Goal: Transaction & Acquisition: Obtain resource

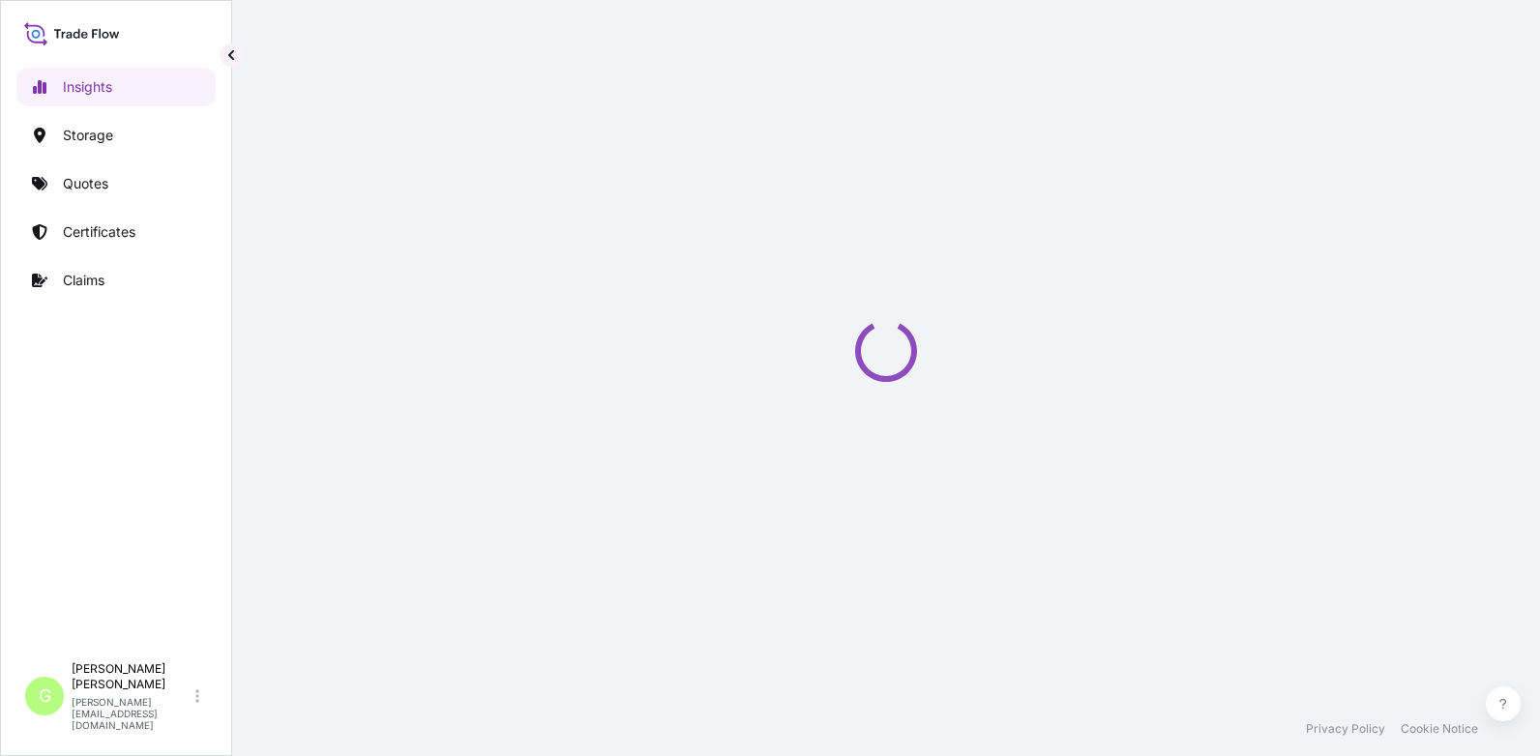
select select "2025"
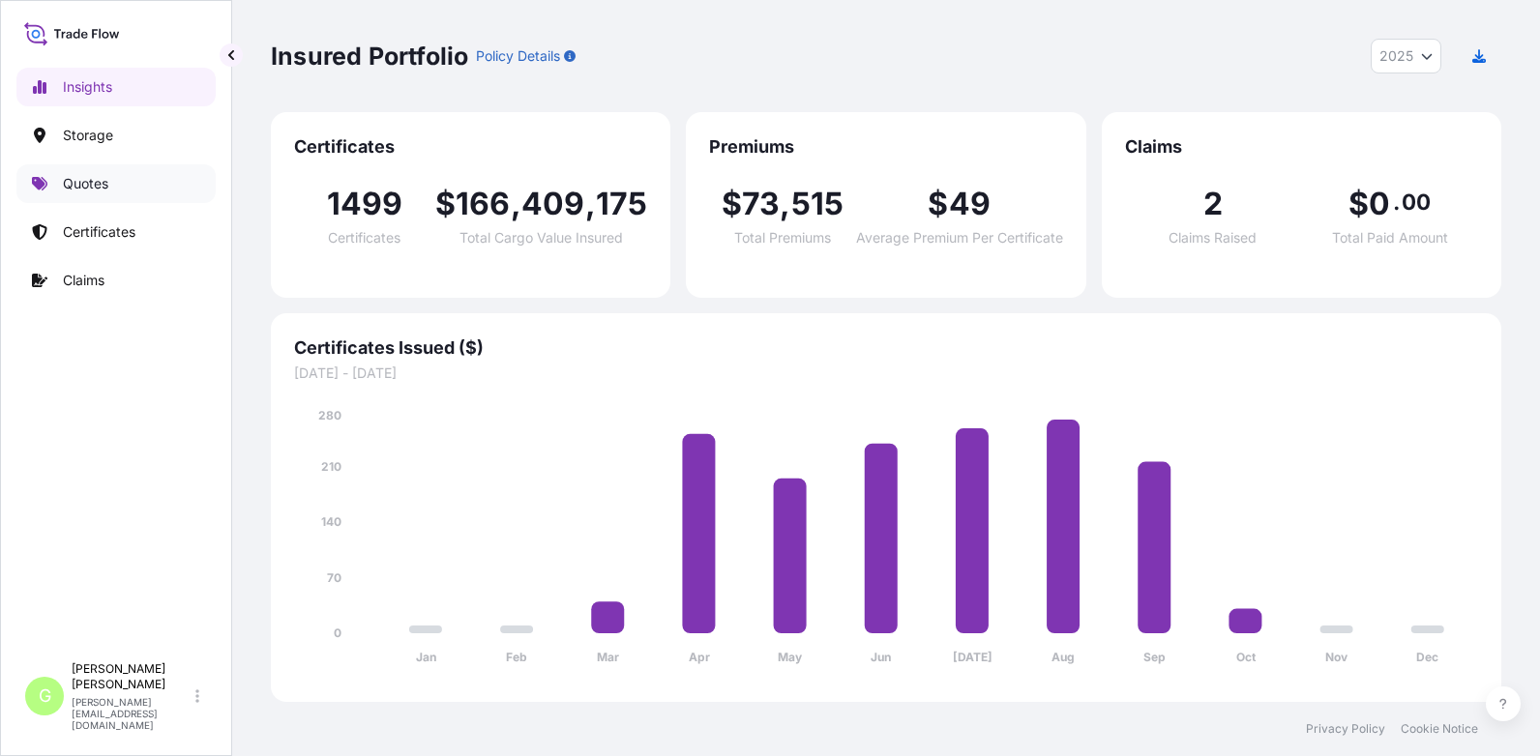
click at [73, 185] on p "Quotes" at bounding box center [85, 183] width 45 height 19
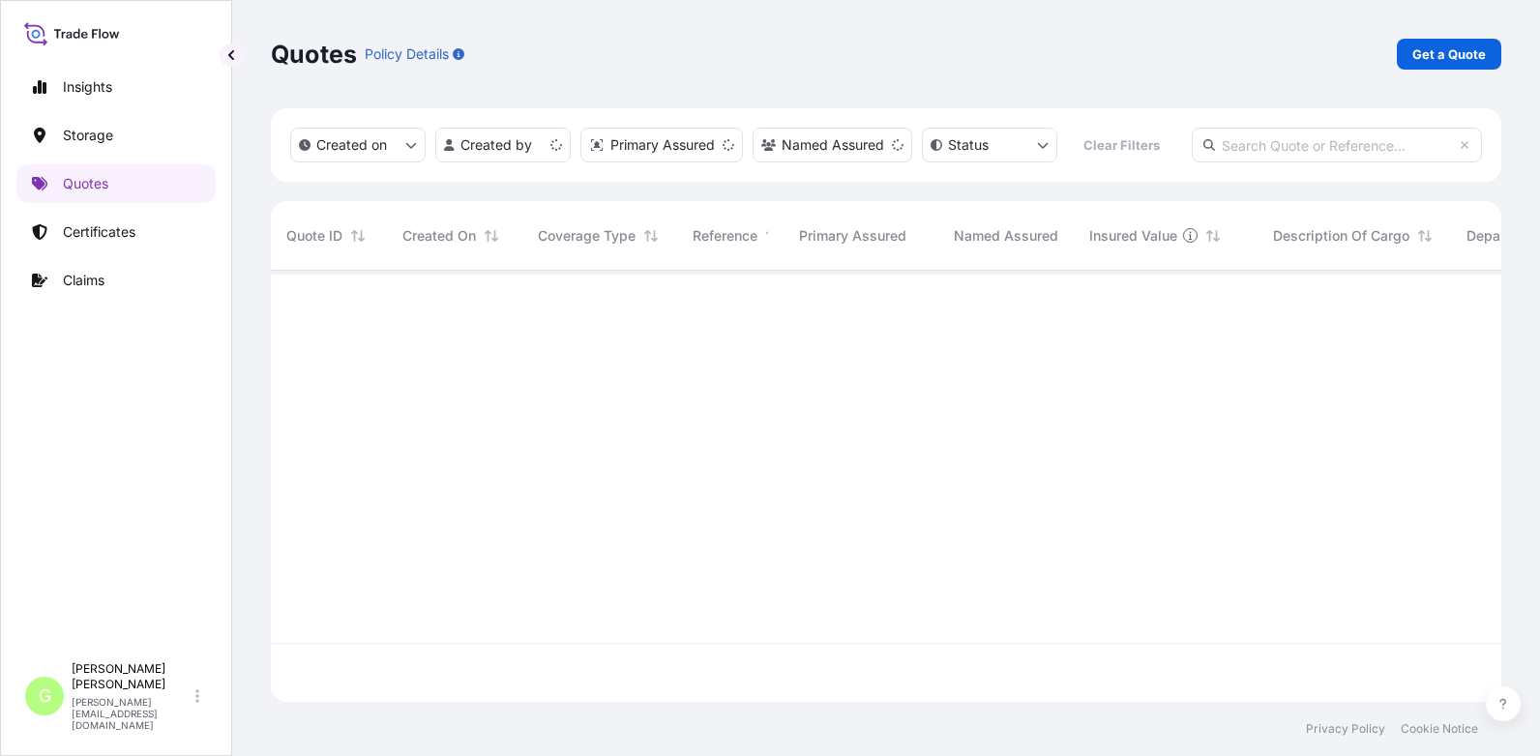
scroll to position [427, 1216]
click at [1479, 45] on p "Get a Quote" at bounding box center [1448, 53] width 73 height 19
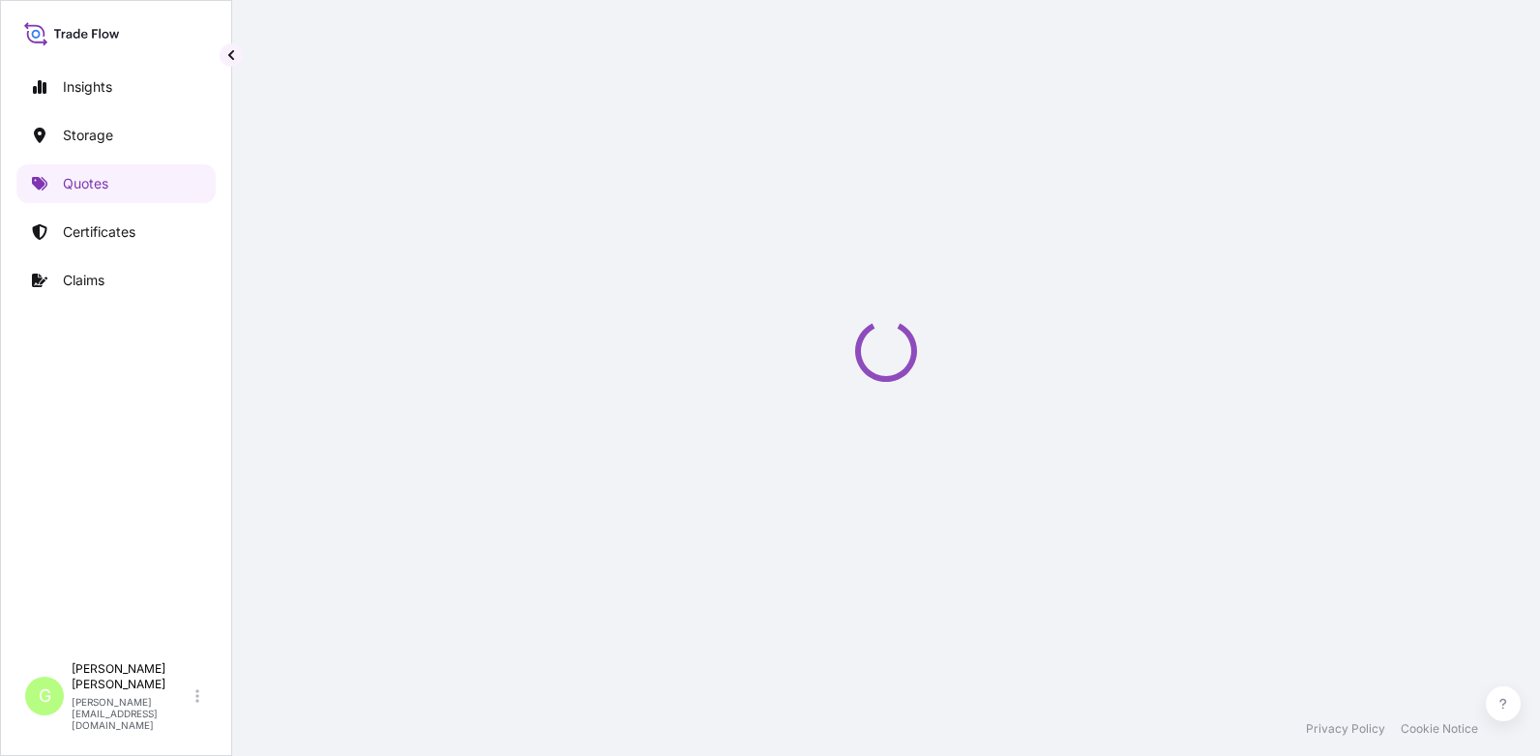
select select "Water"
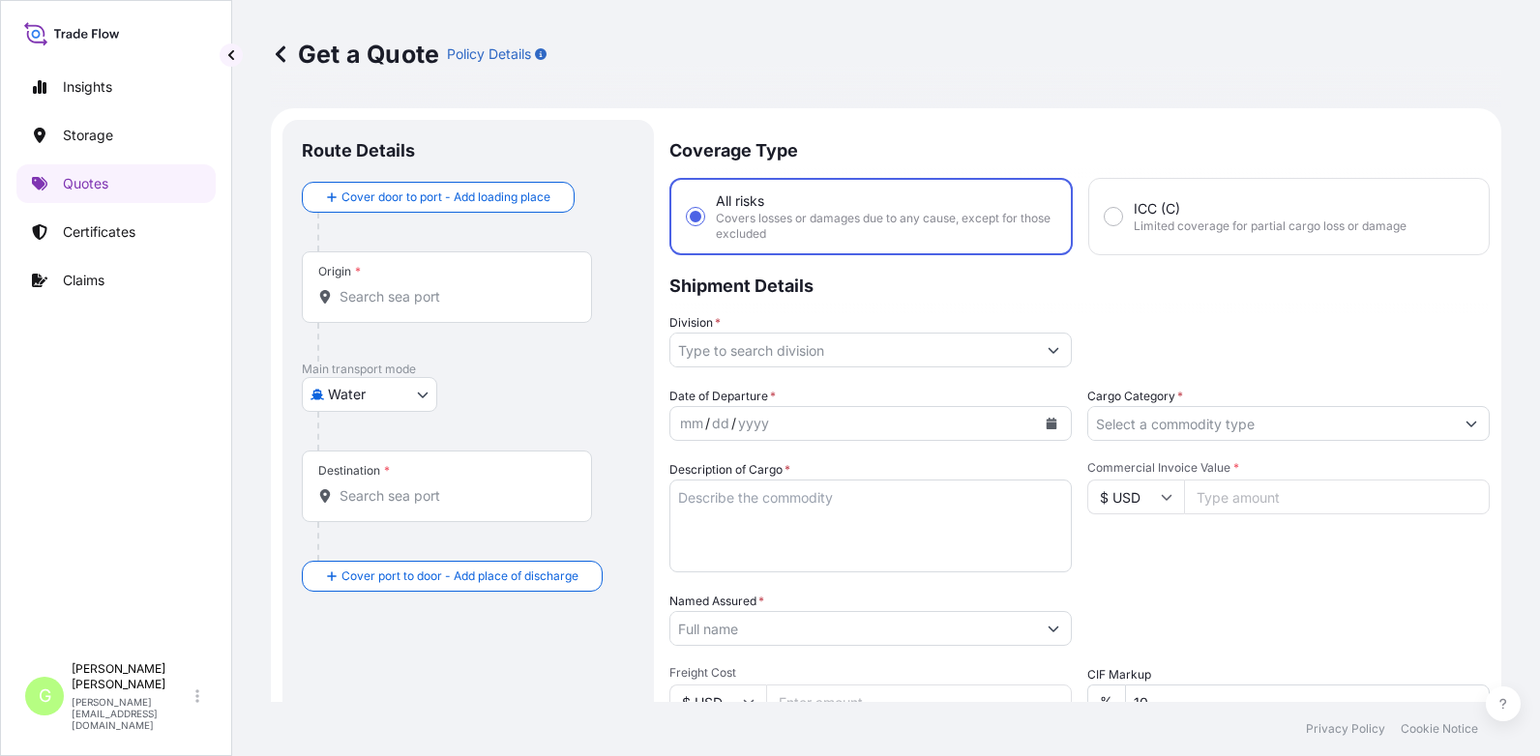
scroll to position [31, 0]
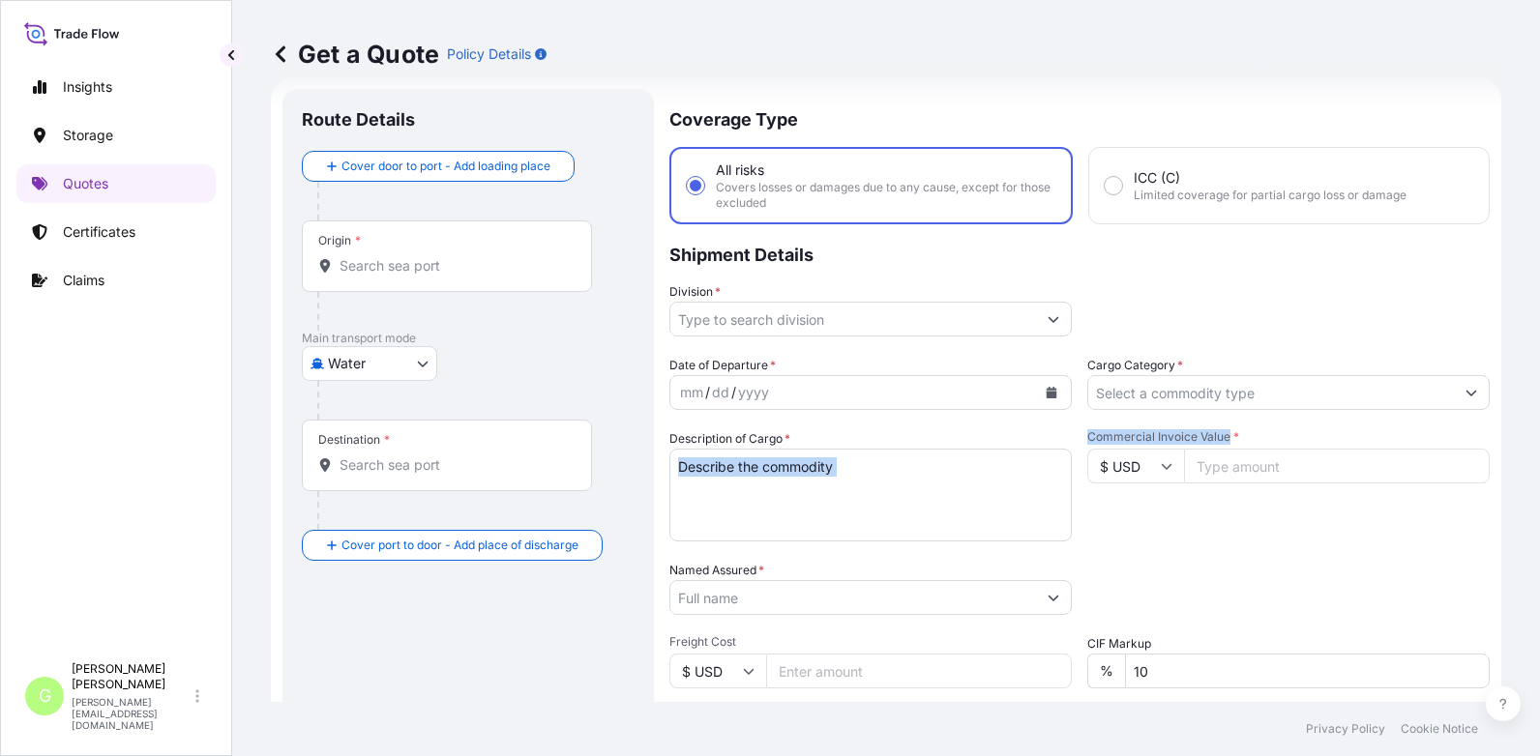
drag, startPoint x: 1221, startPoint y: 435, endPoint x: 1068, endPoint y: 437, distance: 153.8
click at [1068, 437] on div "Date of Departure * mm / dd / yyyy Cargo Category * Description of Cargo * Comm…" at bounding box center [1079, 596] width 820 height 480
drag, startPoint x: 1068, startPoint y: 437, endPoint x: 1086, endPoint y: 437, distance: 18.4
copy div "Commercial Invoice Value"
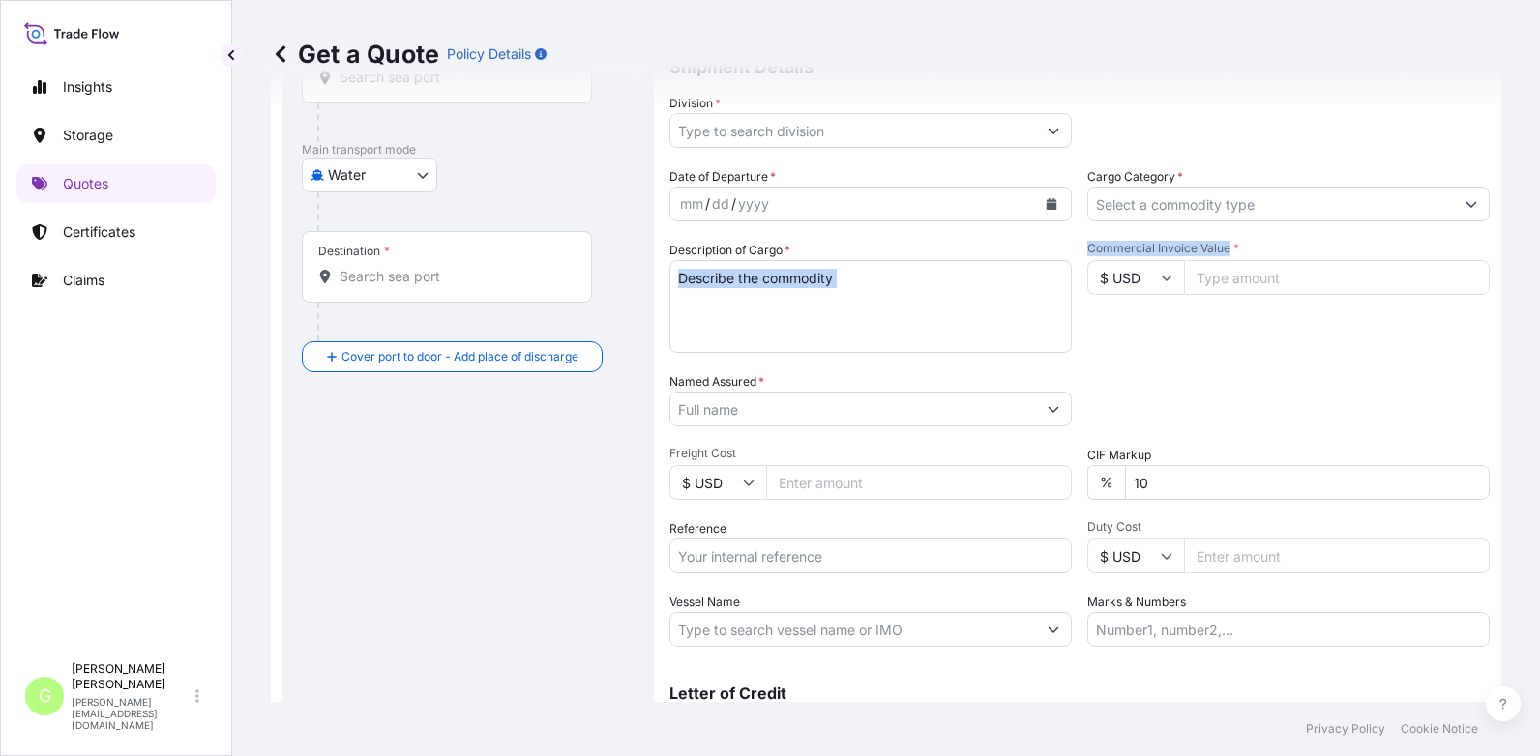
scroll to position [224, 0]
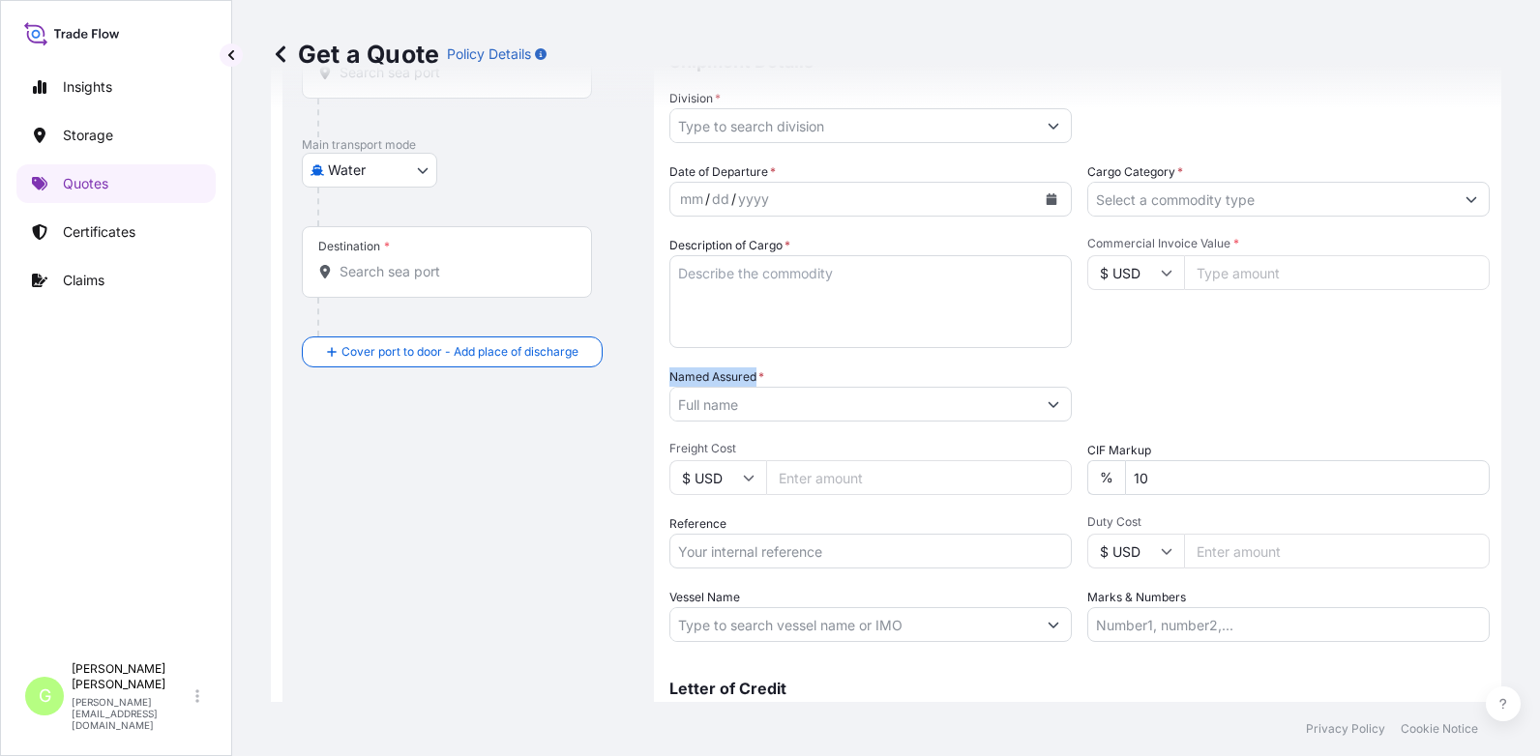
drag, startPoint x: 757, startPoint y: 374, endPoint x: 669, endPoint y: 375, distance: 88.0
click at [669, 375] on label "Named Assured *" at bounding box center [716, 376] width 95 height 19
drag, startPoint x: 669, startPoint y: 375, endPoint x: 686, endPoint y: 376, distance: 16.5
copy label "Named Assured"
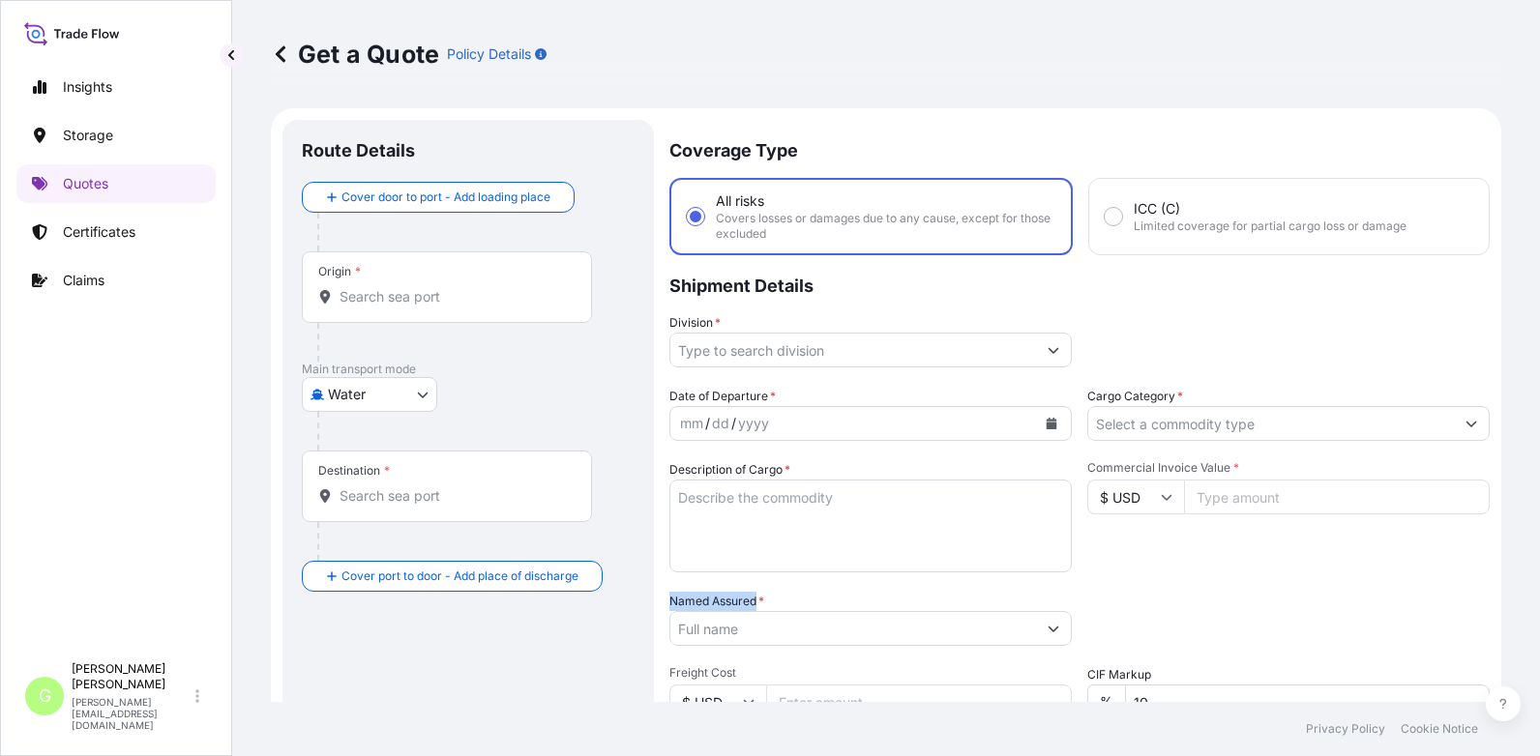
scroll to position [320, 0]
